Goal: Transaction & Acquisition: Purchase product/service

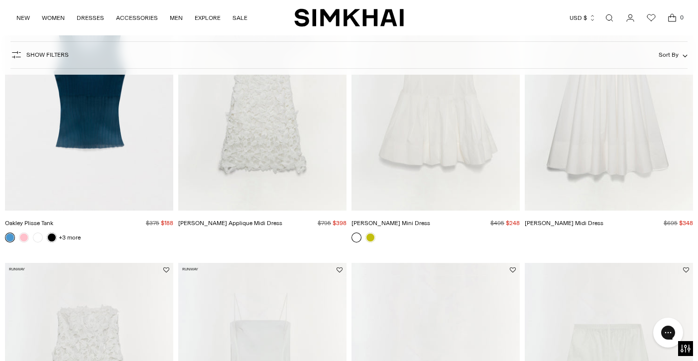
scroll to position [18, 0]
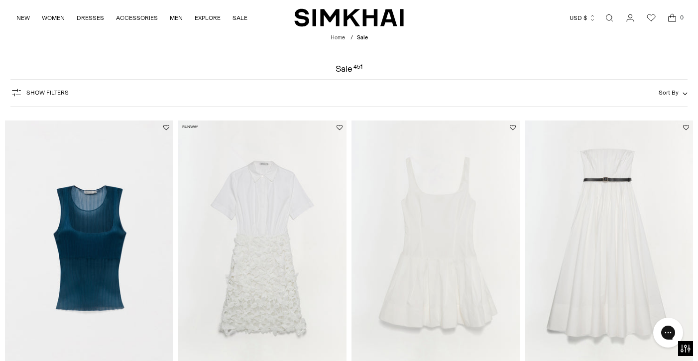
click at [670, 95] on span "Sort By" at bounding box center [669, 92] width 20 height 7
